Goal: Find contact information: Obtain details needed to contact an individual or organization

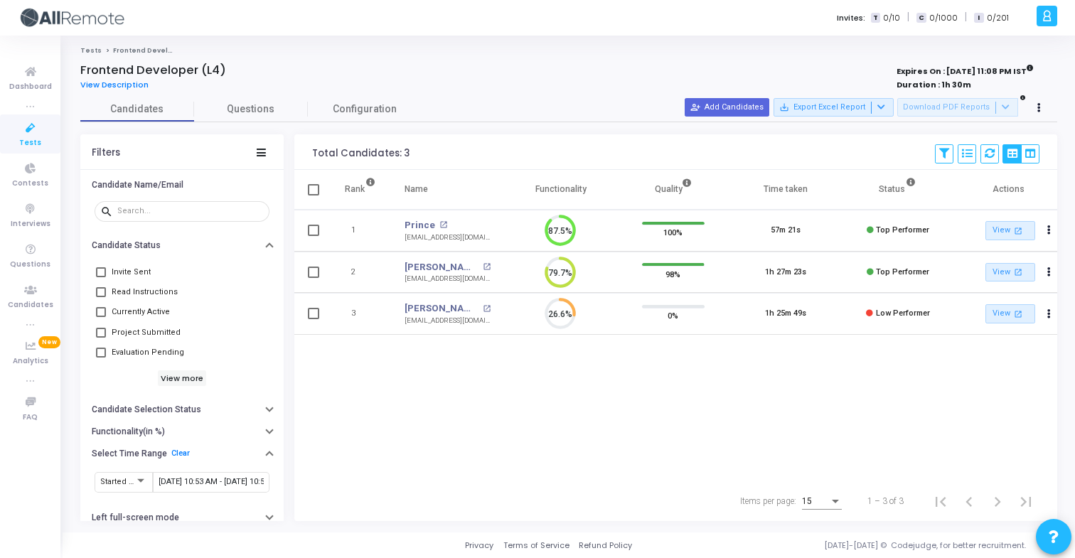
scroll to position [30, 36]
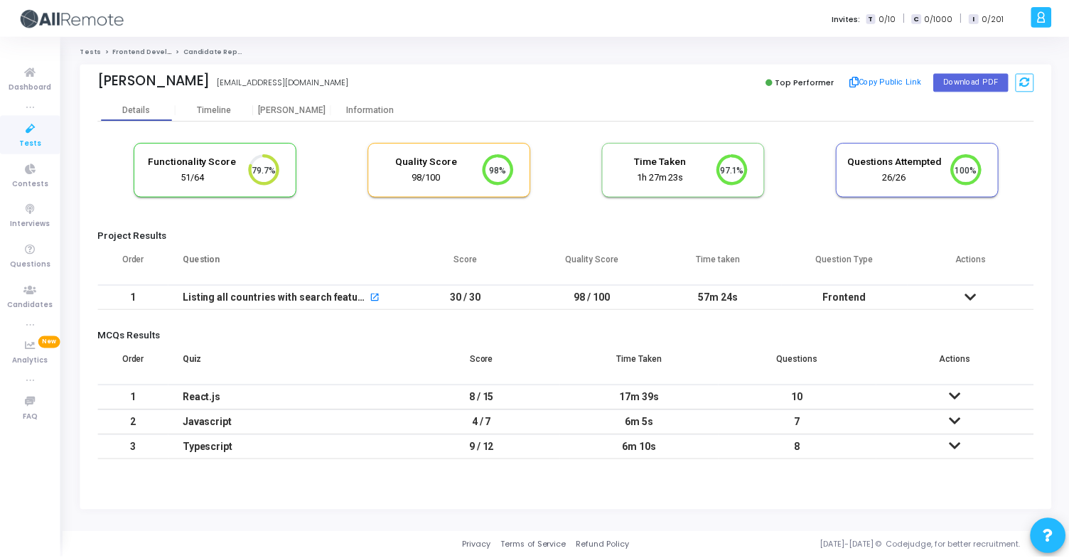
scroll to position [30, 36]
click at [380, 105] on div "Information" at bounding box center [372, 109] width 78 height 11
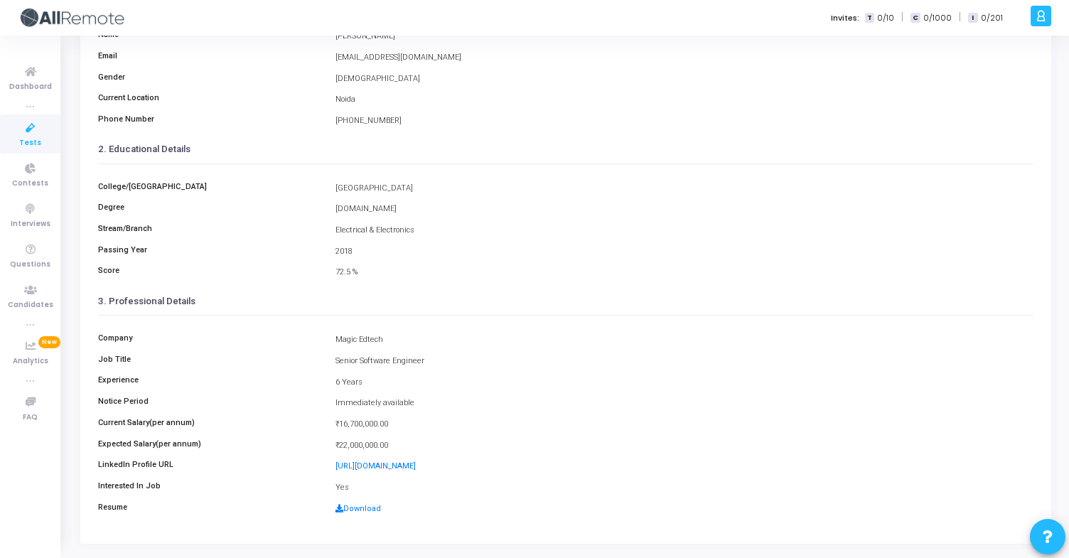
scroll to position [185, 0]
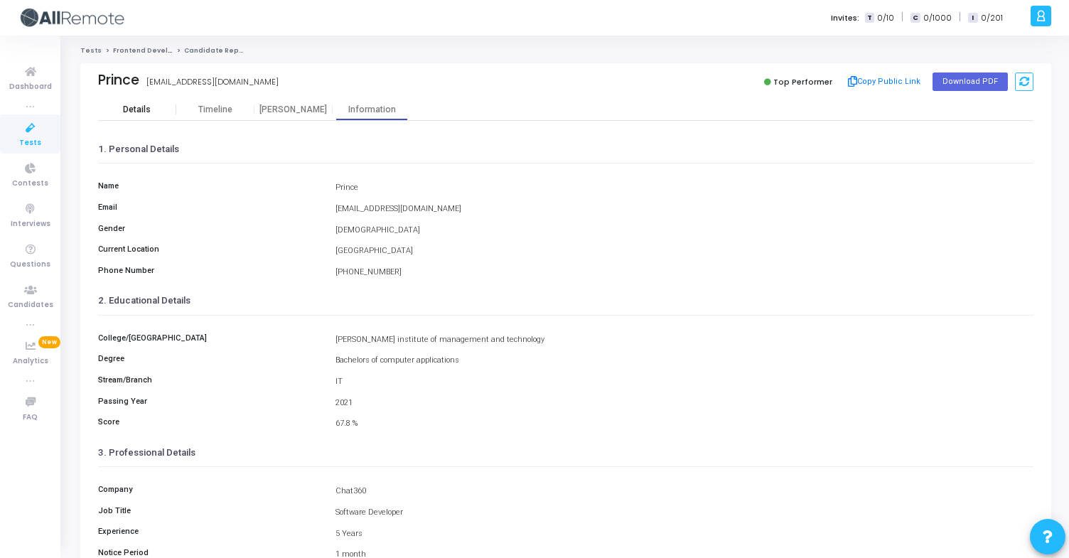
click at [157, 116] on div "Details" at bounding box center [137, 109] width 78 height 21
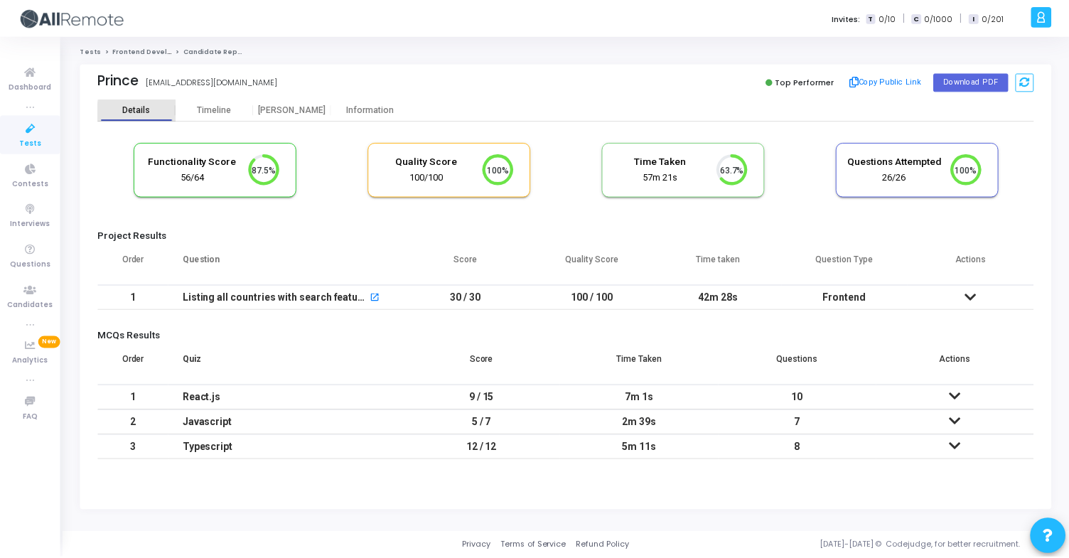
scroll to position [30, 36]
click at [372, 111] on div "Information" at bounding box center [372, 109] width 78 height 11
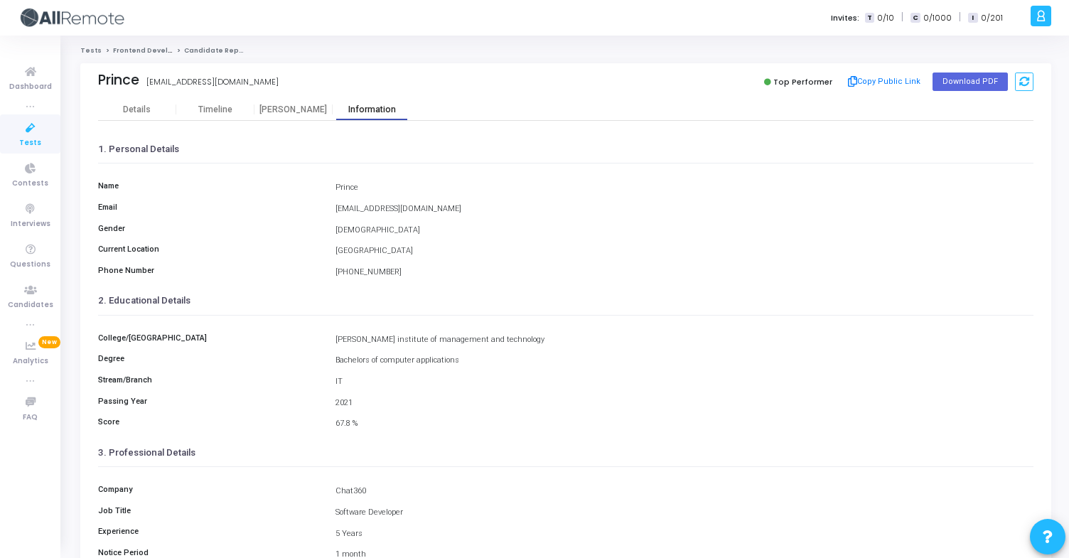
scroll to position [185, 0]
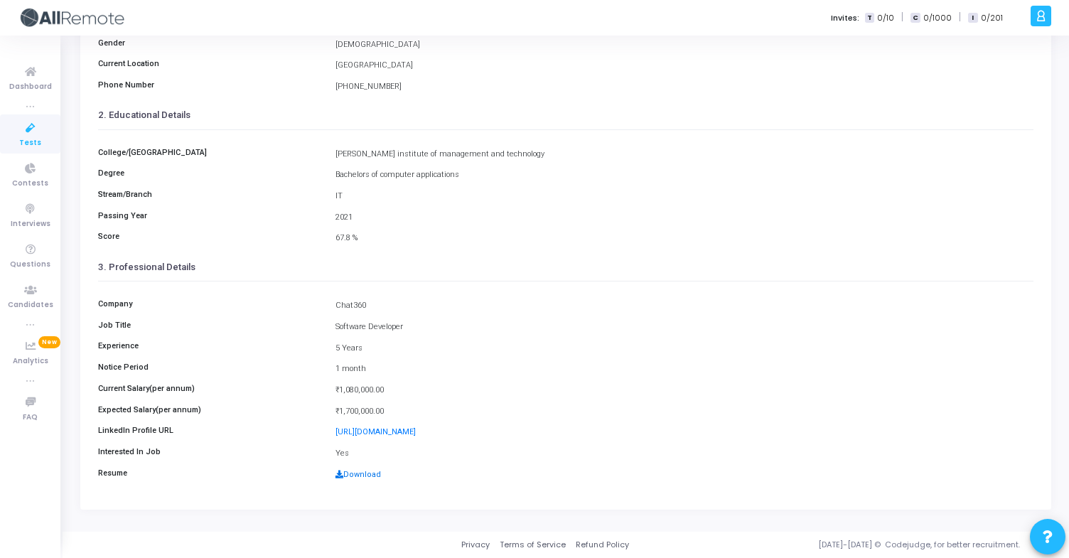
click at [367, 471] on link "Download" at bounding box center [357, 474] width 45 height 9
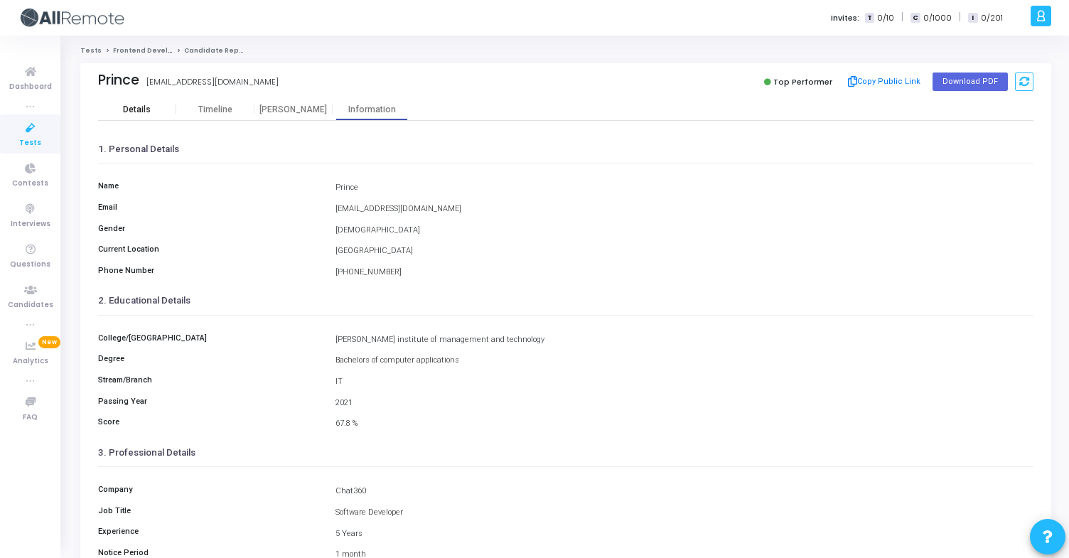
click at [142, 117] on div "Details" at bounding box center [137, 109] width 78 height 21
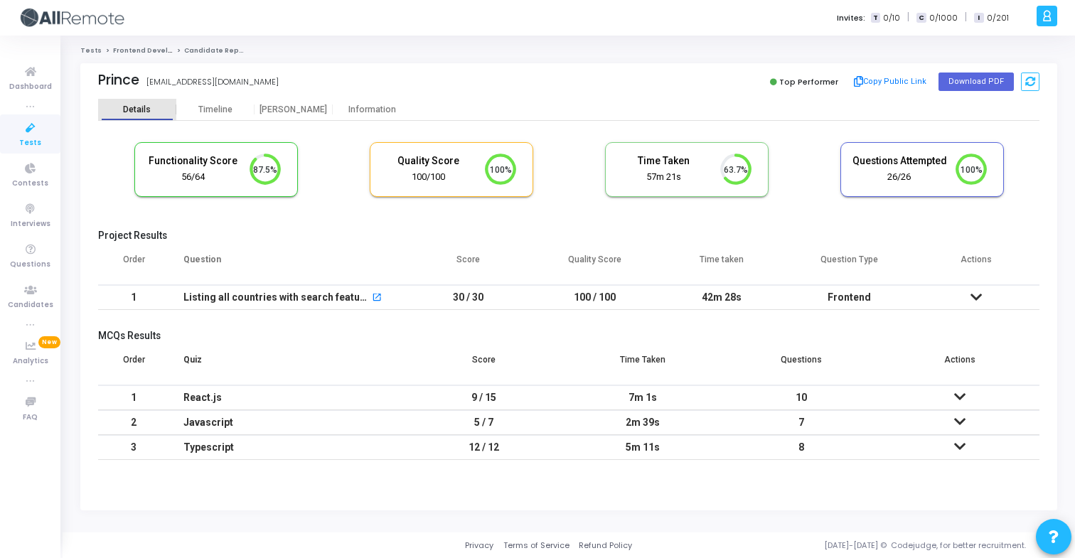
scroll to position [30, 36]
click at [342, 102] on div "Information" at bounding box center [372, 109] width 78 height 21
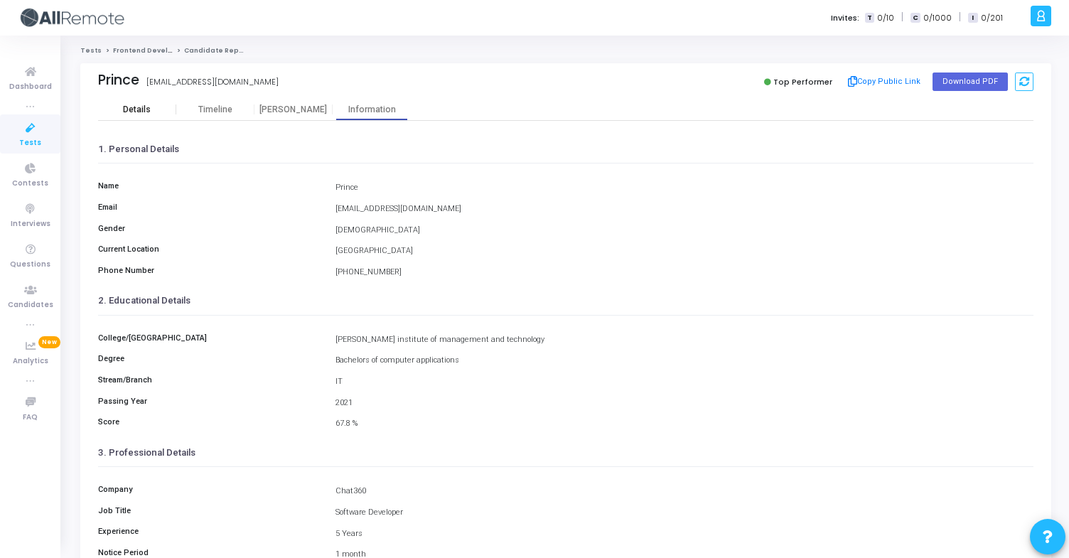
click at [149, 112] on div "Details" at bounding box center [137, 109] width 28 height 11
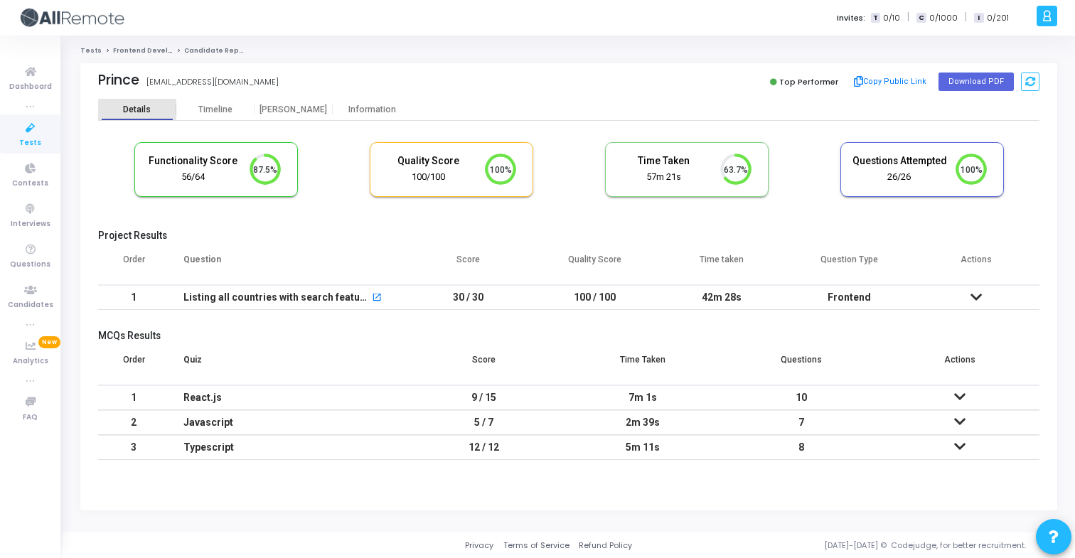
scroll to position [30, 36]
click at [884, 76] on button "Copy Public Link" at bounding box center [890, 81] width 82 height 21
drag, startPoint x: 148, startPoint y: 80, endPoint x: 253, endPoint y: 83, distance: 105.2
click at [254, 83] on div "Prince princev2451@gmail.com princev2451@gmail.com" at bounding box center [329, 82] width 463 height 21
copy div "princev2451@gmail.com"
